Goal: Navigation & Orientation: Find specific page/section

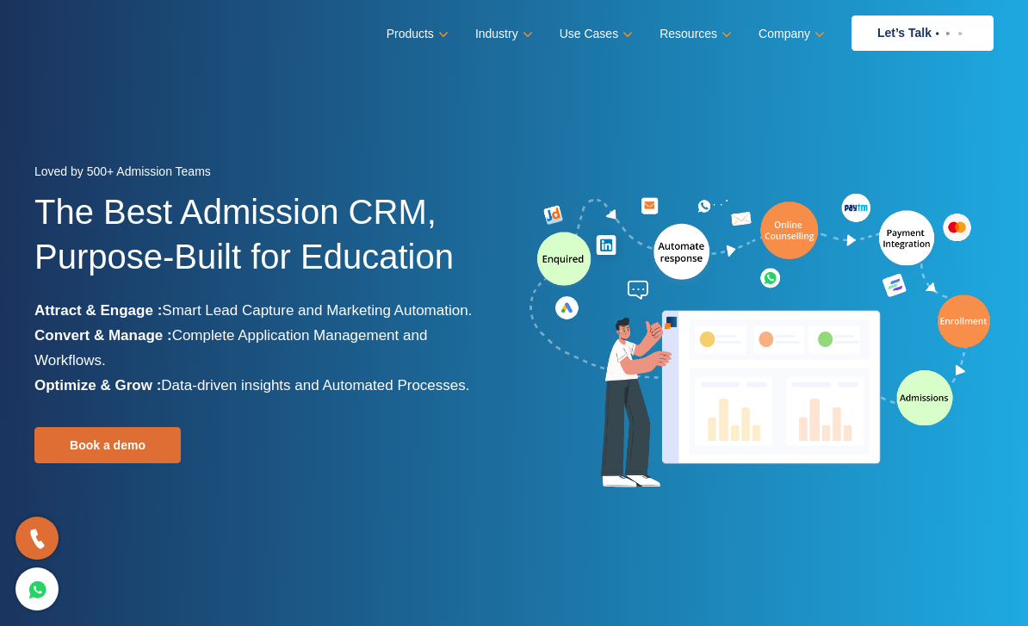
click at [516, 16] on ul "Products Education CRM Streamline your entire admissions process on a single pl…" at bounding box center [689, 32] width 607 height 35
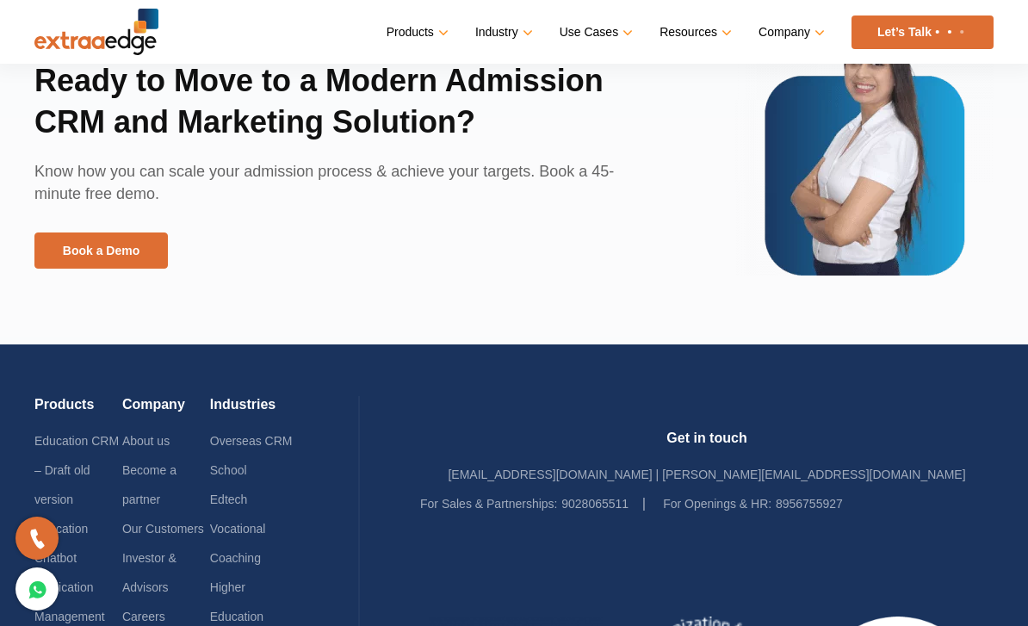
scroll to position [4339, 0]
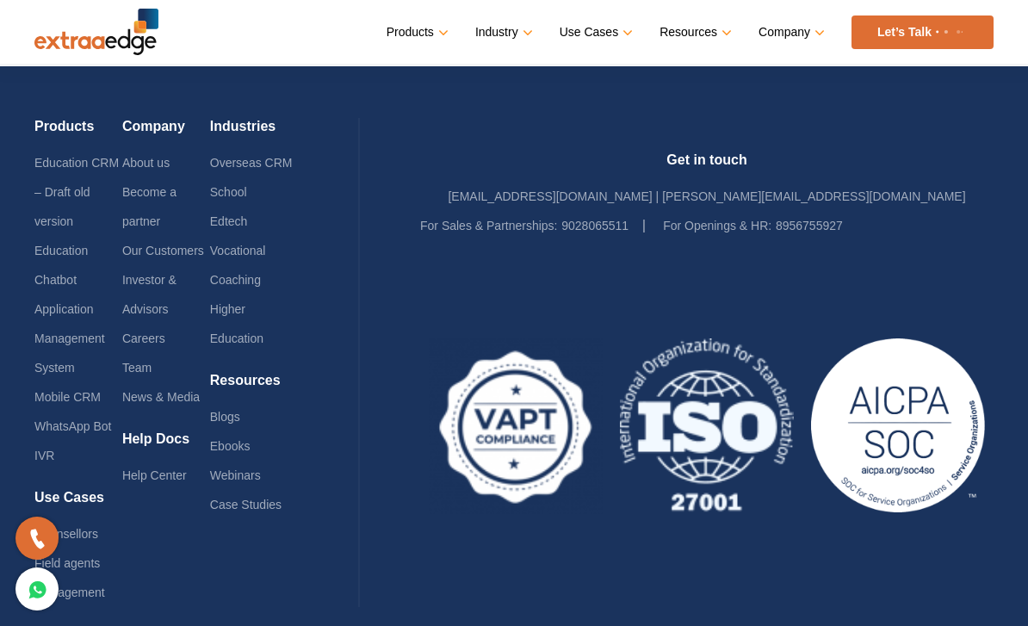
click at [83, 315] on link "Application Management System" at bounding box center [69, 338] width 71 height 72
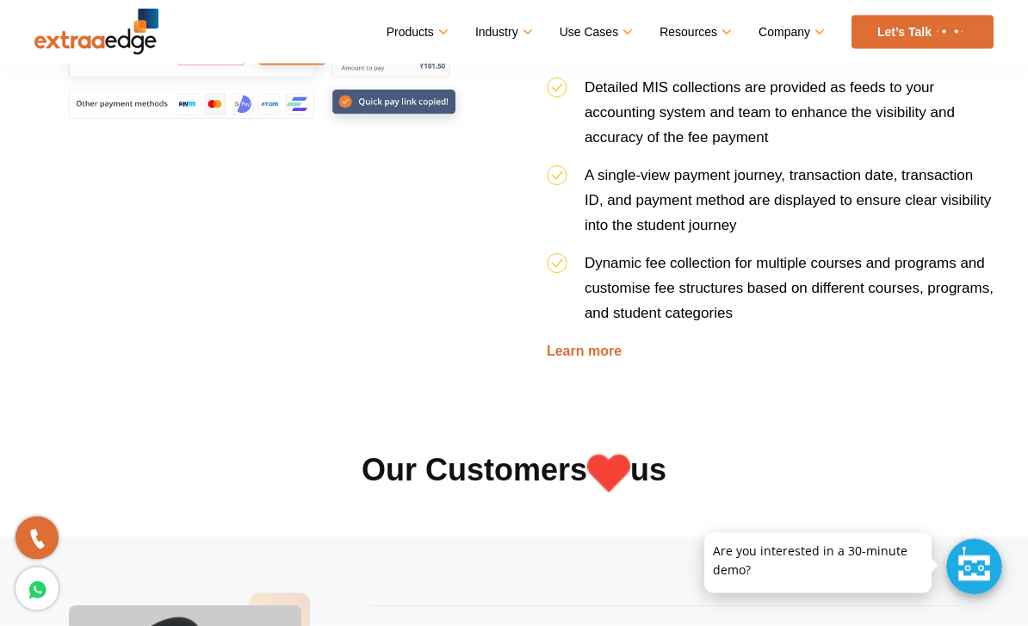
scroll to position [3345, 0]
